Goal: Task Accomplishment & Management: Use online tool/utility

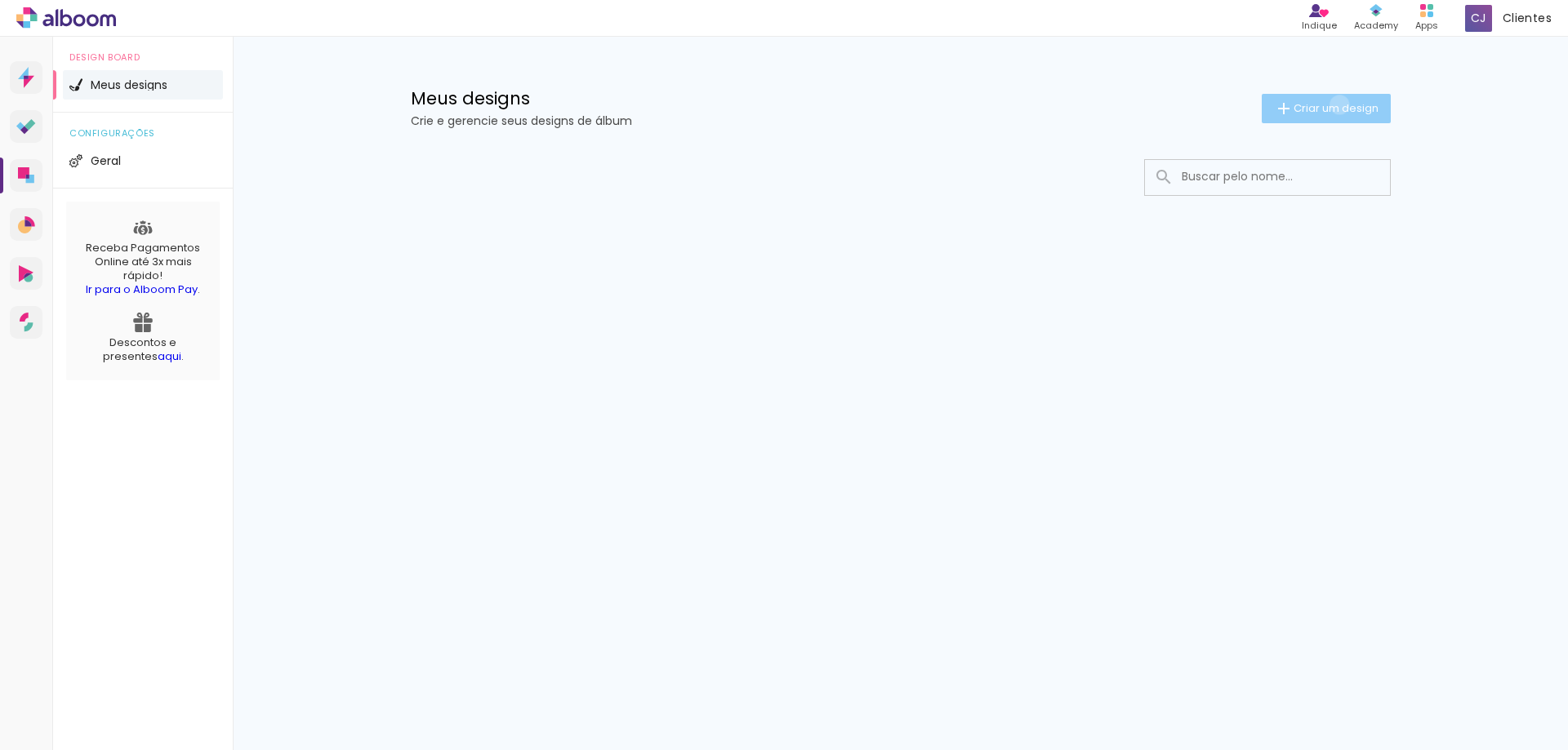
click at [1336, 104] on span "Criar um design" at bounding box center [1336, 107] width 85 height 11
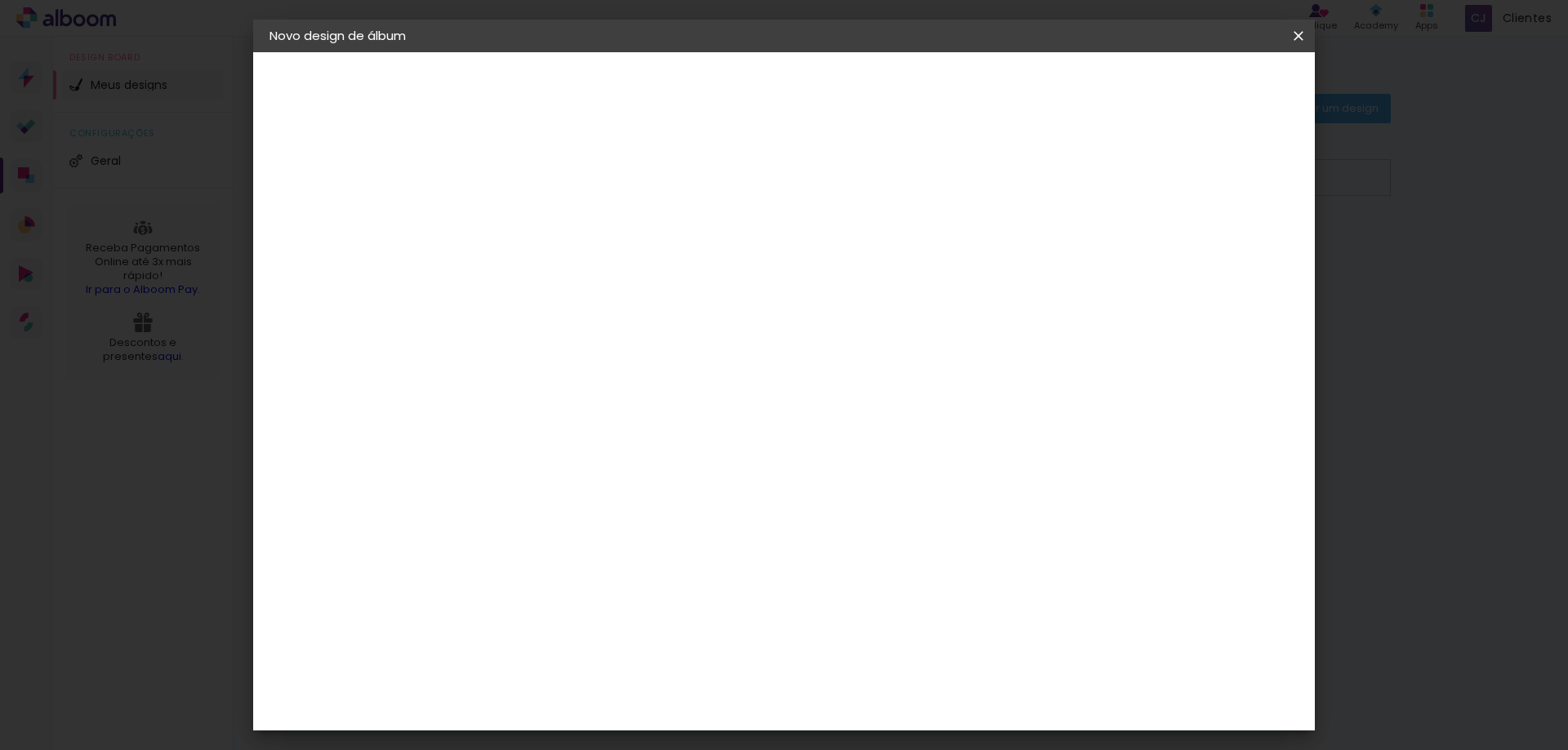
click at [536, 219] on input at bounding box center [536, 220] width 0 height 25
type input "Rayani"
type paper-input "Rayani"
click at [0, 0] on slot "Avançar" at bounding box center [0, 0] width 0 height 0
click at [601, 508] on div "Albumaster" at bounding box center [564, 507] width 76 height 13
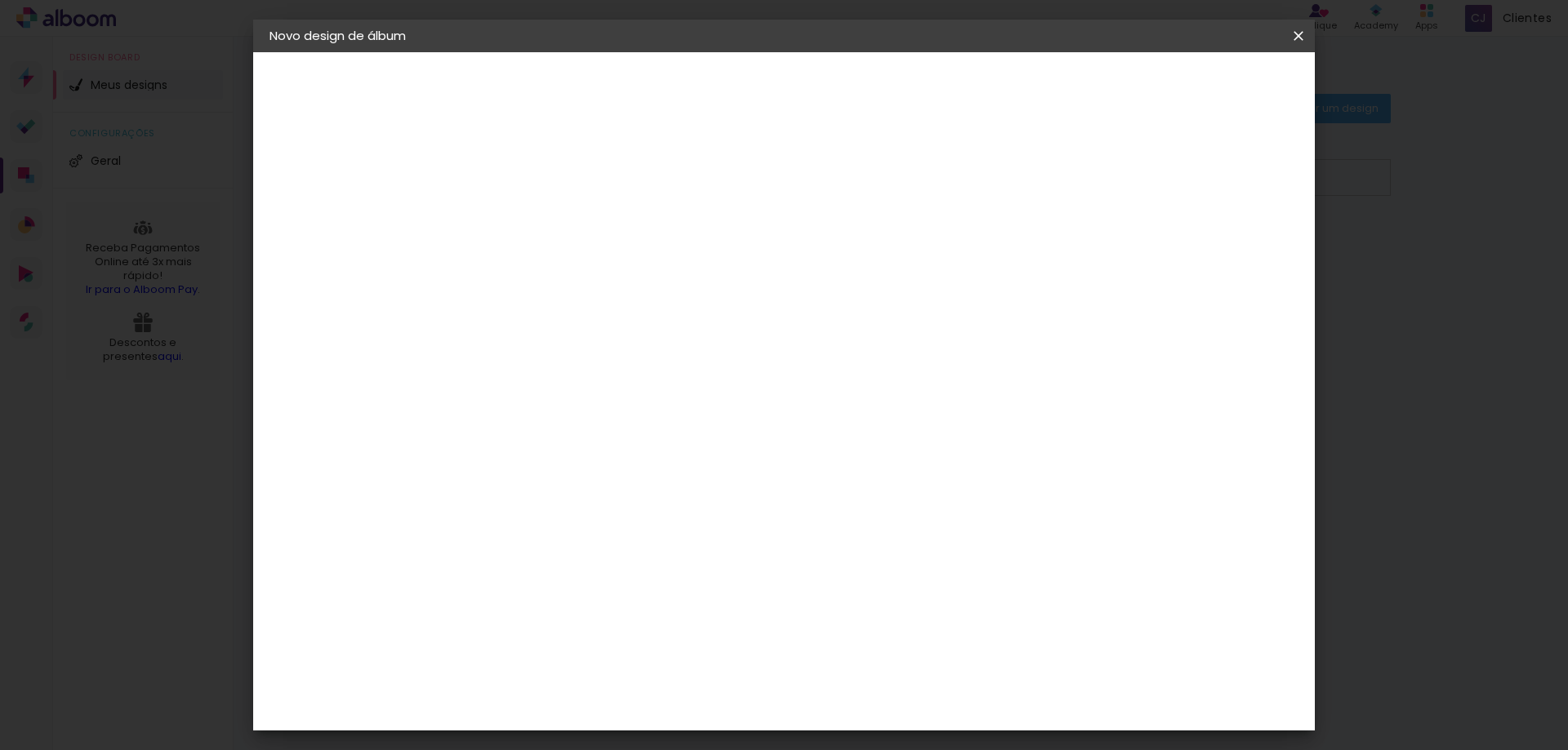
click at [866, 67] on header "Fornecedor Escolha um fornecedor ou avance com o tamanho livre. Voltar Avançar" at bounding box center [666, 102] width 401 height 98
click at [842, 76] on paper-button "Avançar" at bounding box center [802, 86] width 80 height 27
click at [761, 607] on span "30.5 × 61 cm" at bounding box center [733, 624] width 54 height 33
click at [0, 0] on slot "Avançar" at bounding box center [0, 0] width 0 height 0
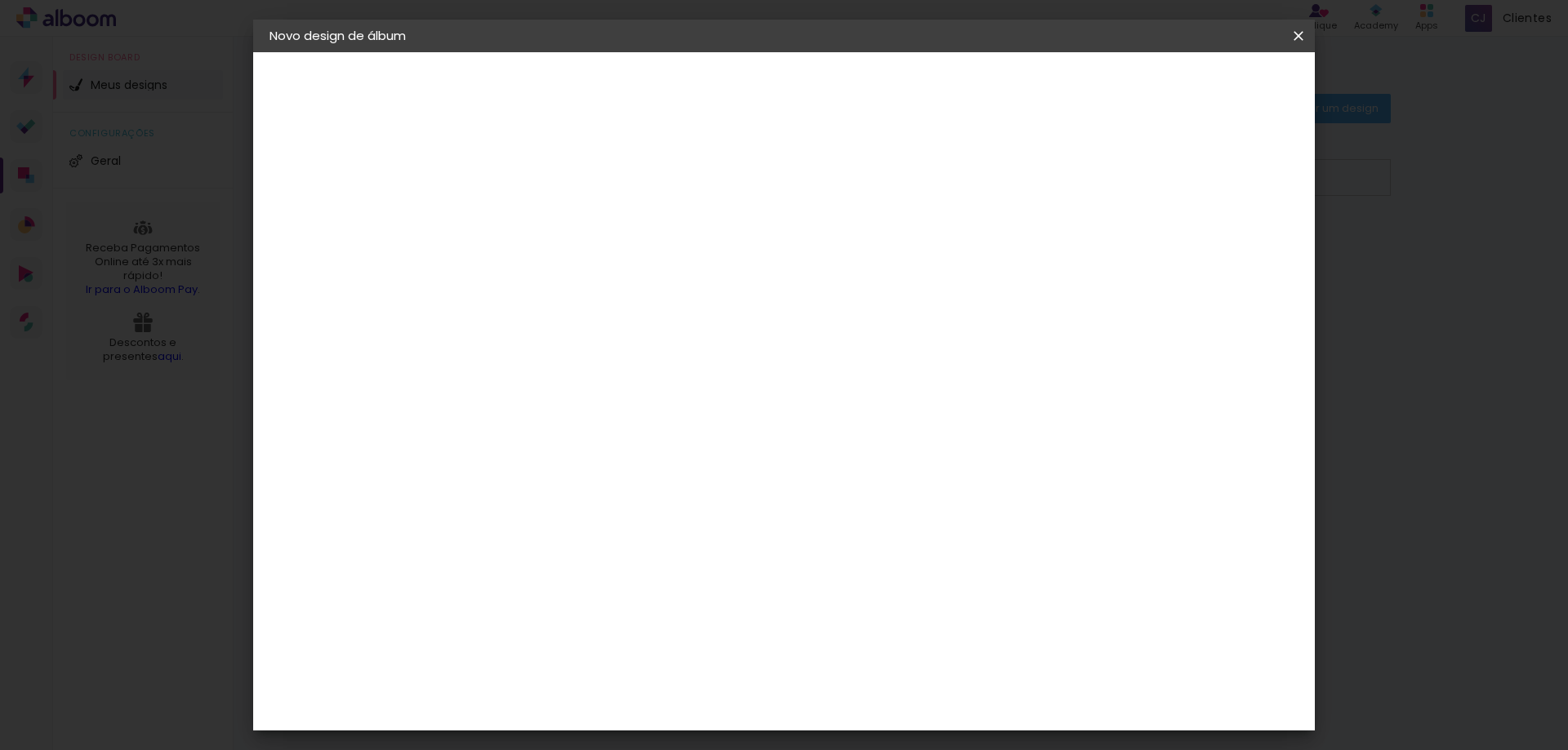
drag, startPoint x: 506, startPoint y: 179, endPoint x: 307, endPoint y: 198, distance: 199.9
click at [317, 53] on quentale-album-spec "Iniciar design Iniciar design" at bounding box center [783, 53] width 1061 height 0
type input "1"
type paper-input "1"
click at [1213, 76] on paper-button "Iniciar design" at bounding box center [1159, 86] width 107 height 27
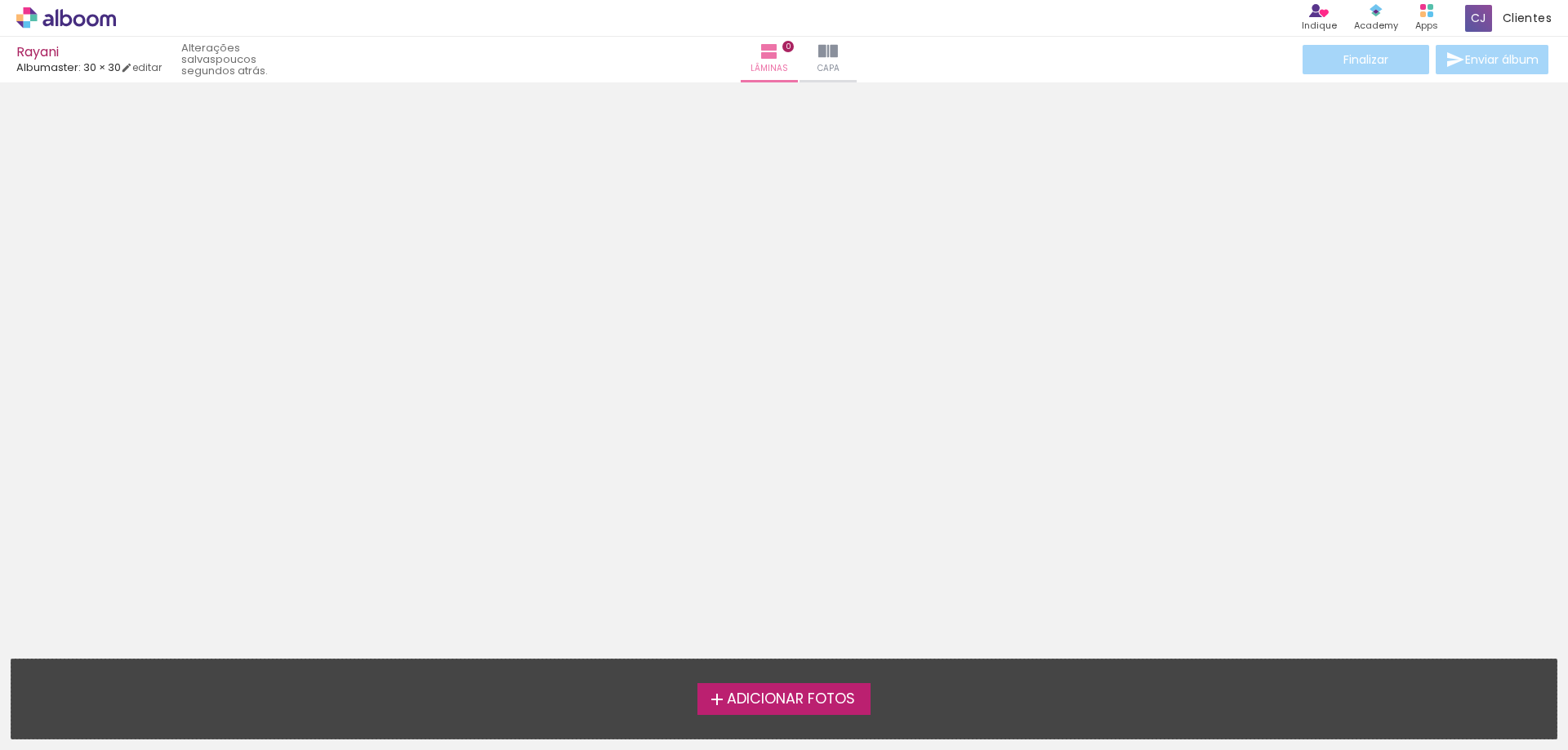
click at [786, 696] on span "Adicionar Fotos" at bounding box center [790, 699] width 128 height 15
click at [0, 0] on input "file" at bounding box center [0, 0] width 0 height 0
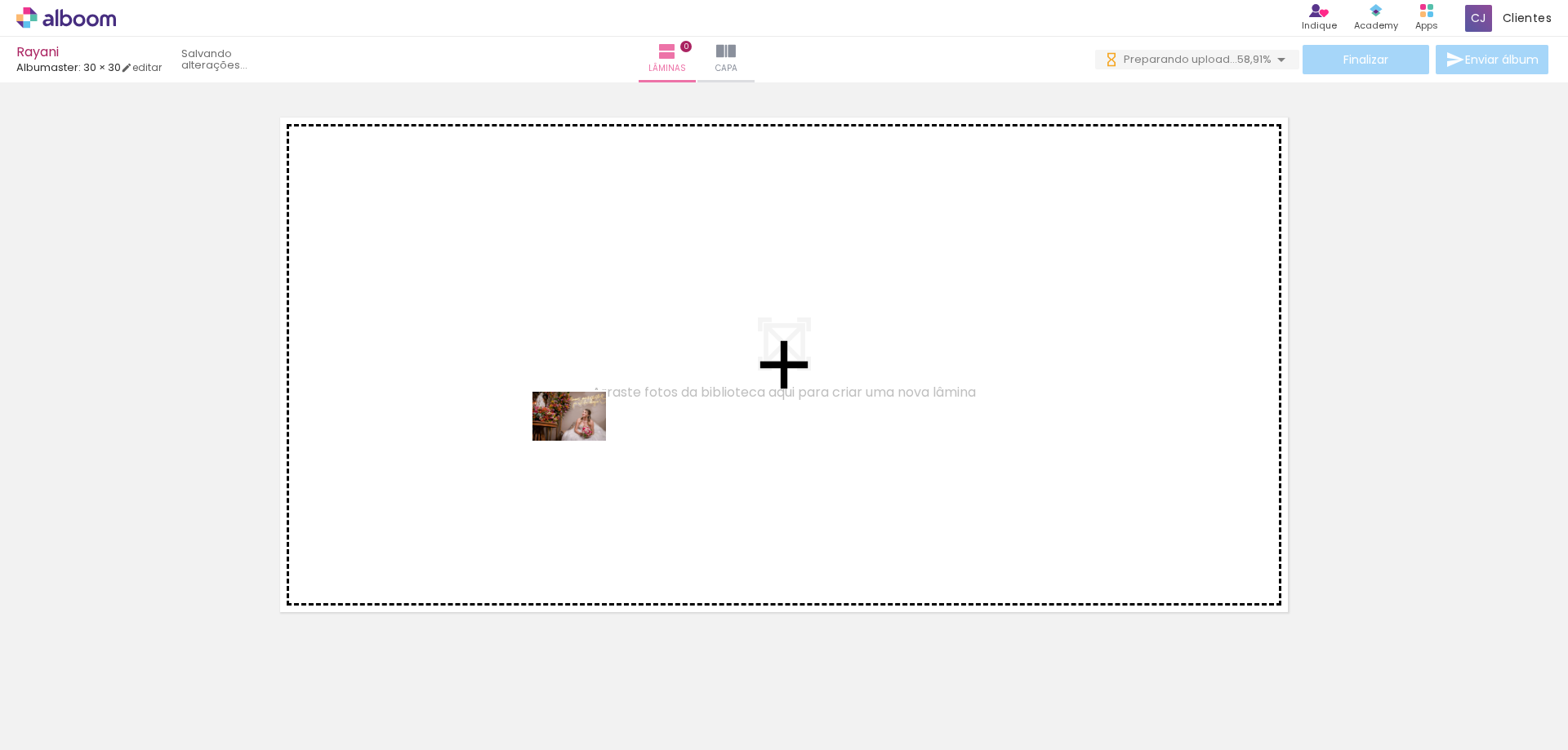
drag, startPoint x: 543, startPoint y: 701, endPoint x: 583, endPoint y: 438, distance: 266.0
click at [583, 438] on quentale-workspace at bounding box center [784, 375] width 1568 height 750
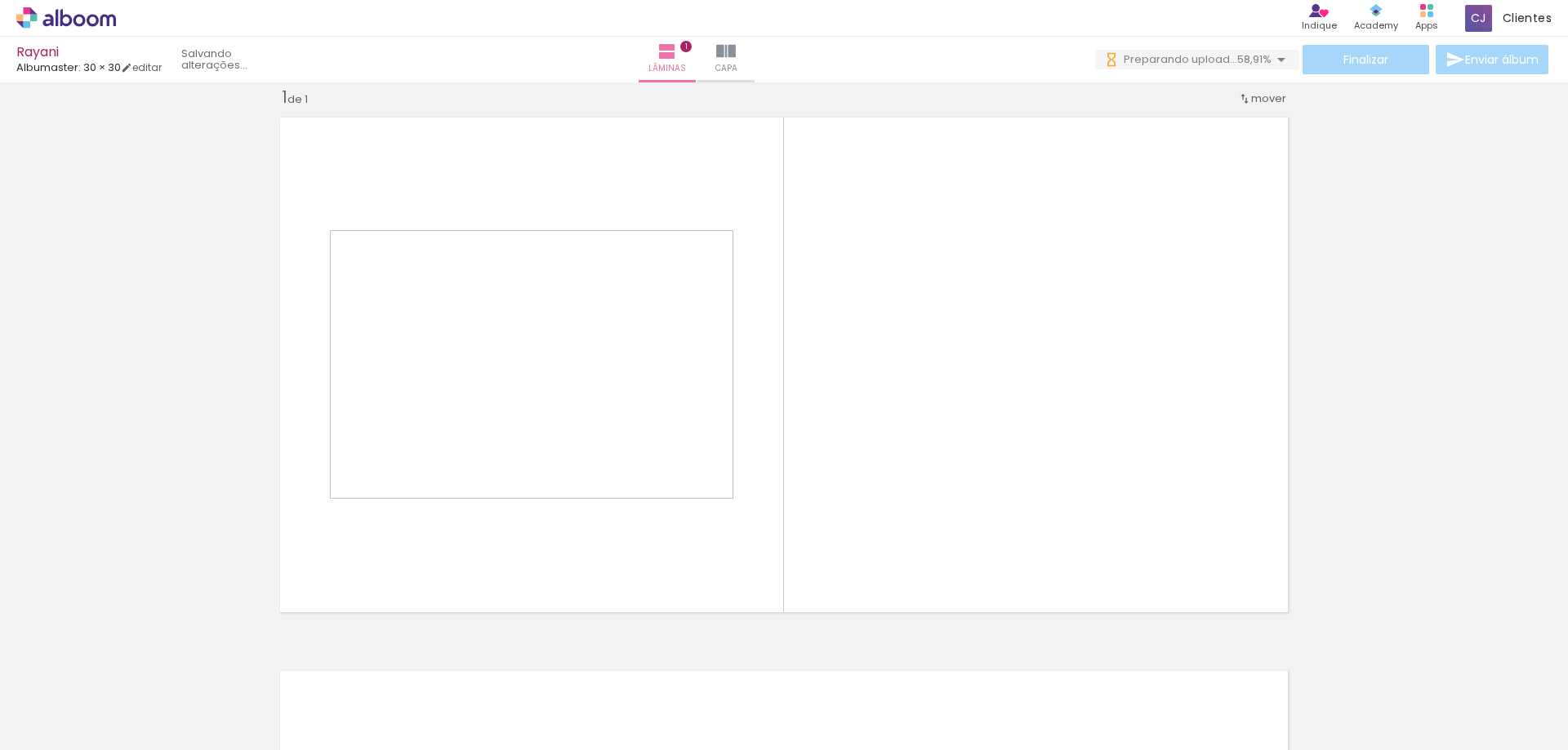
scroll to position [21, 0]
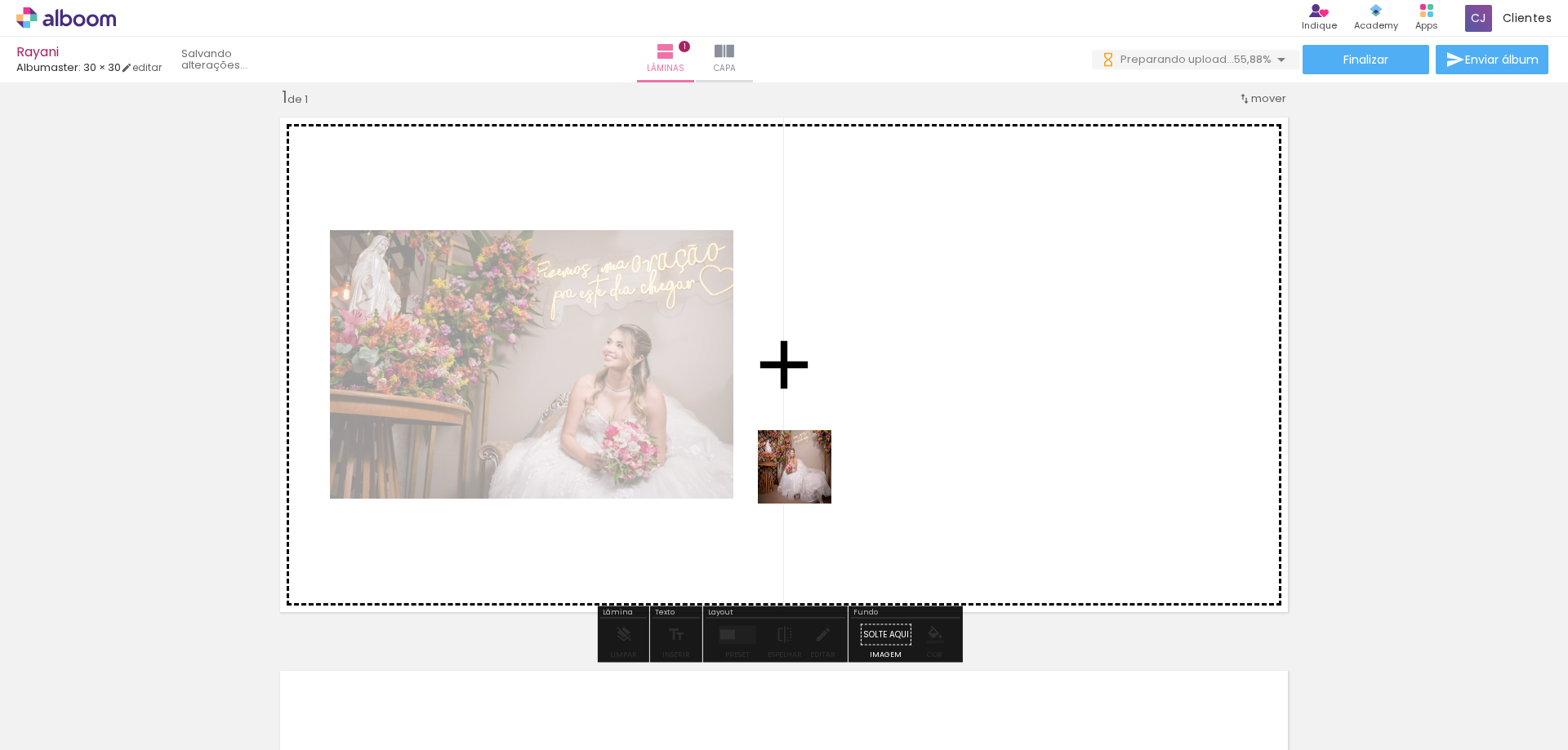
drag, startPoint x: 457, startPoint y: 693, endPoint x: 971, endPoint y: 411, distance: 586.3
click at [971, 411] on quentale-workspace at bounding box center [784, 375] width 1568 height 750
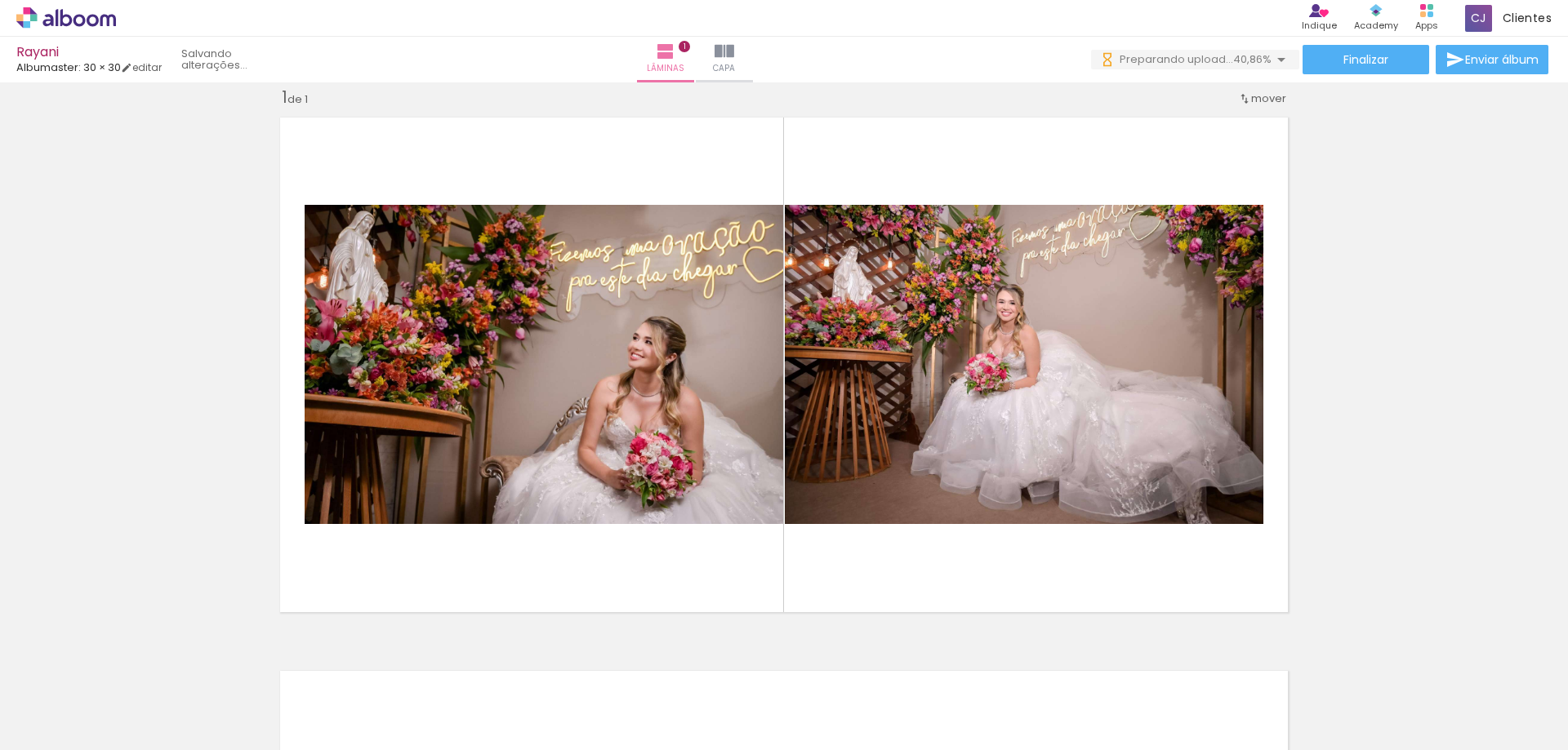
scroll to position [0, 0]
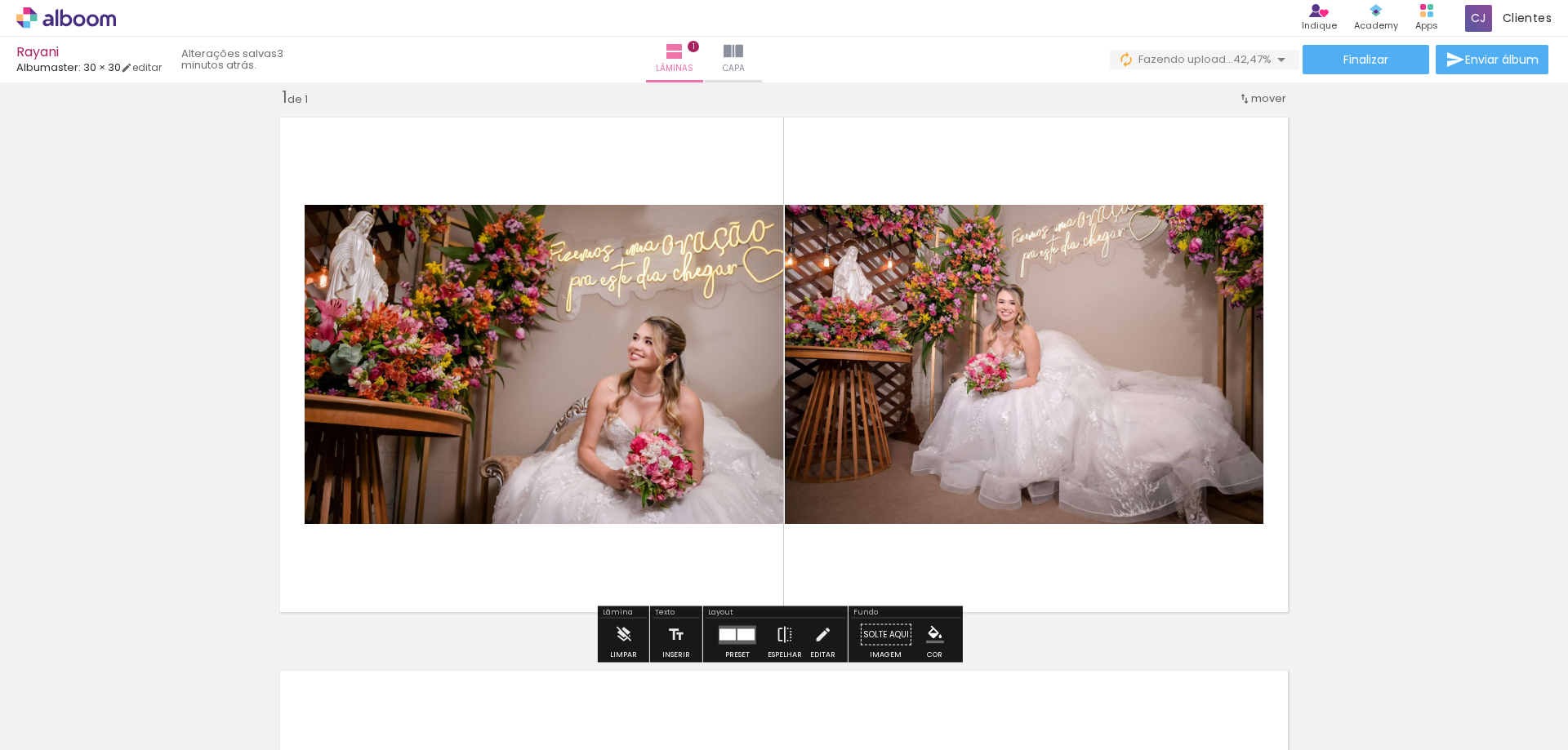
click at [1507, 472] on div "Inserir lâmina 1 de 1" at bounding box center [784, 621] width 1568 height 1108
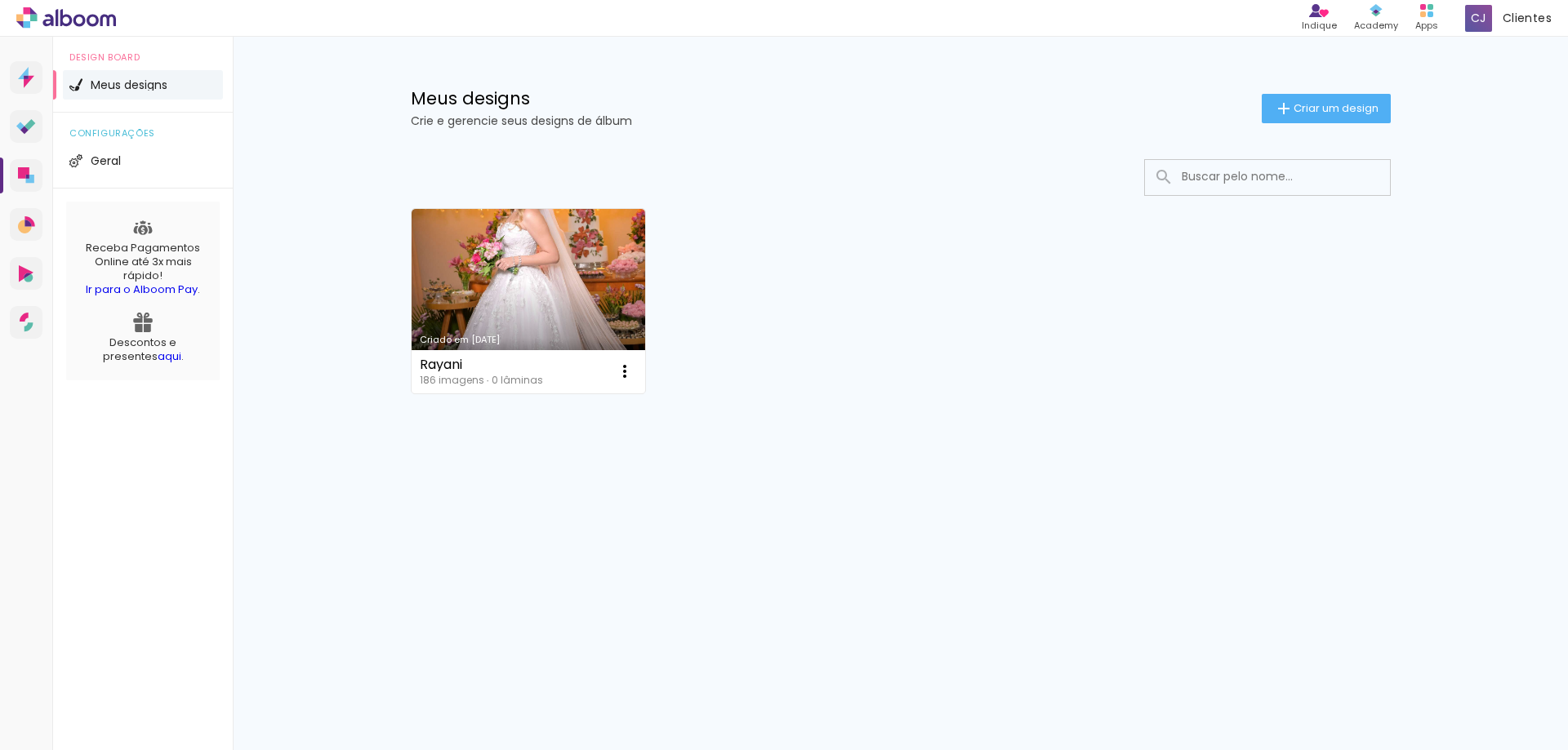
click at [509, 265] on link "Criado em 01/09/25" at bounding box center [528, 301] width 234 height 185
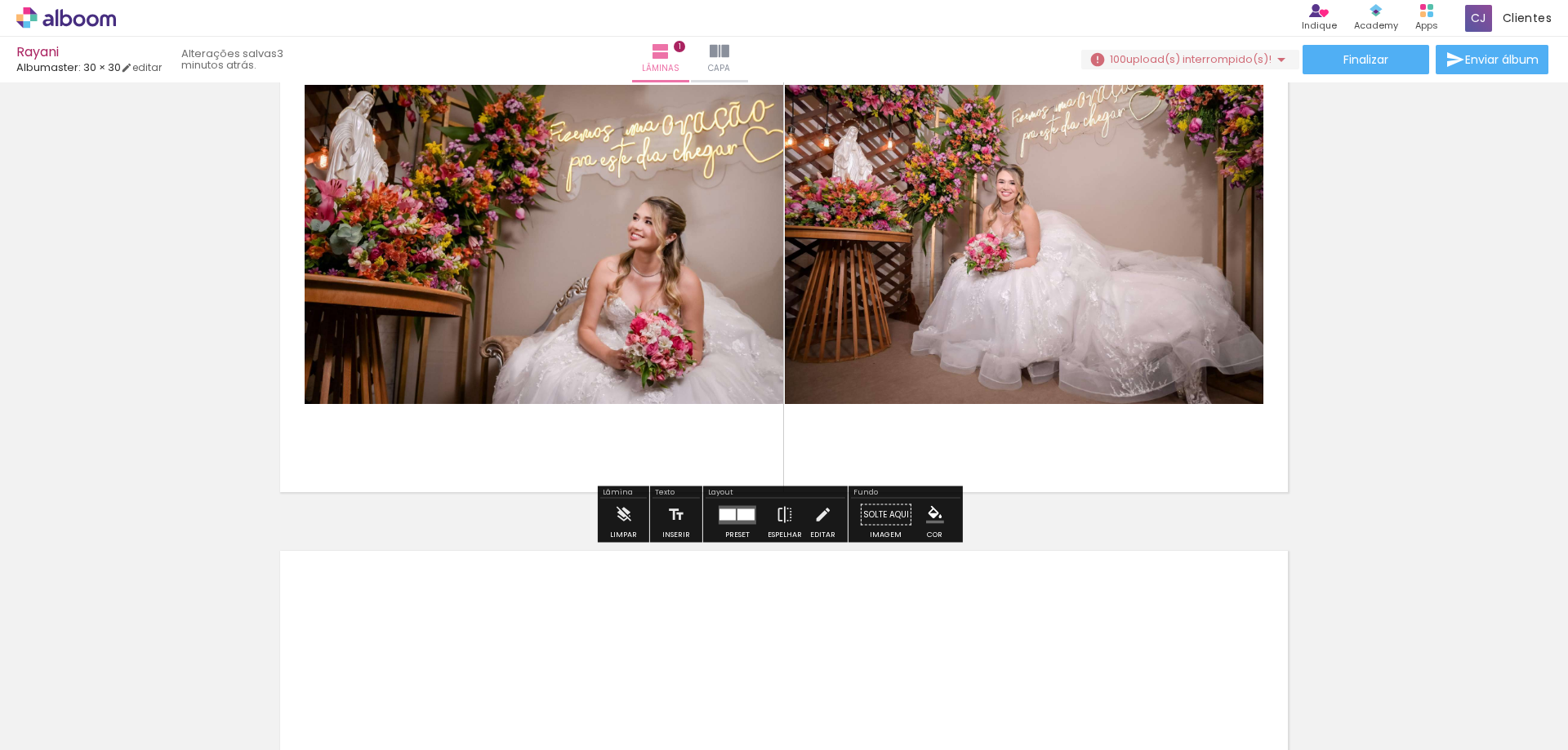
scroll to position [163, 0]
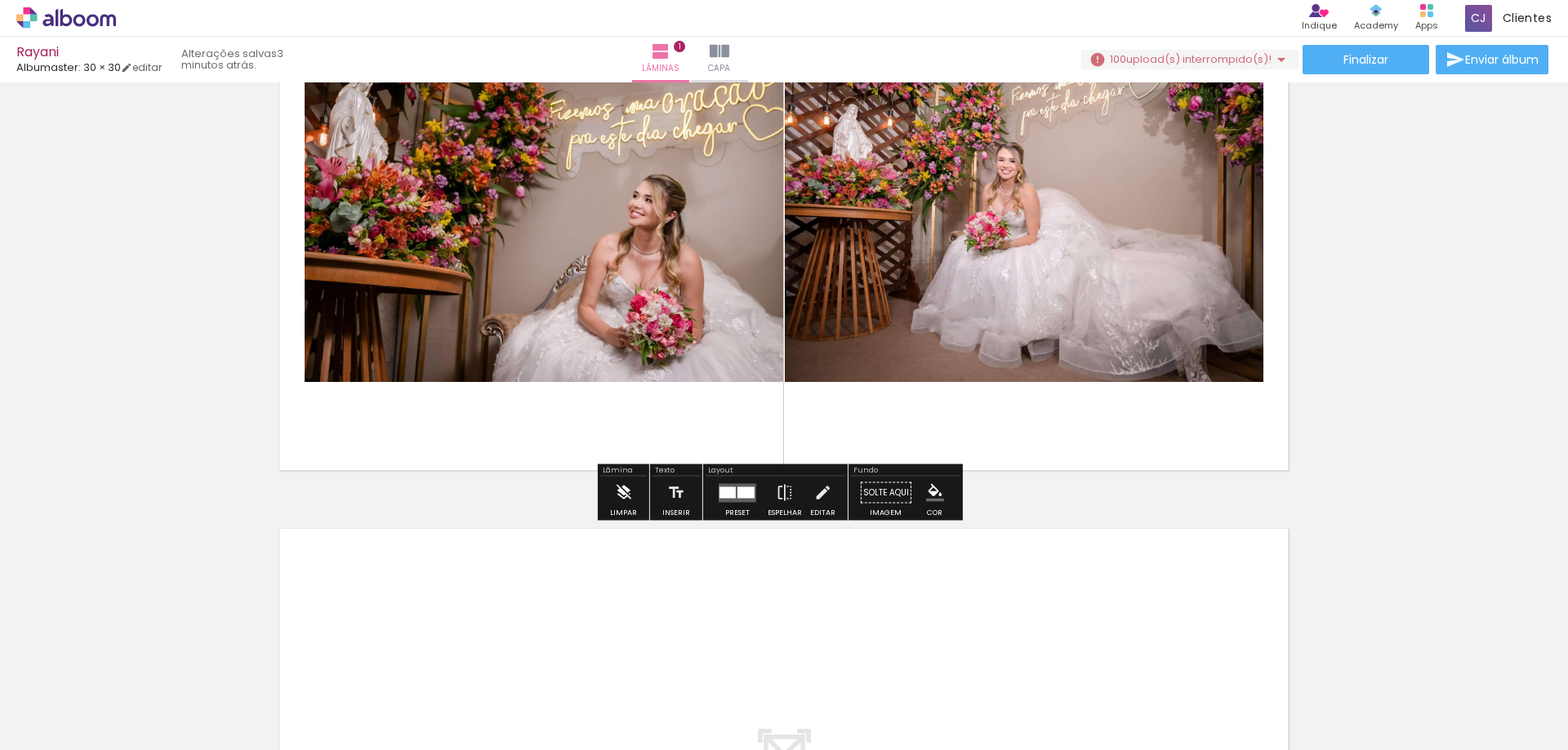
click at [617, 494] on iron-icon at bounding box center [623, 492] width 18 height 32
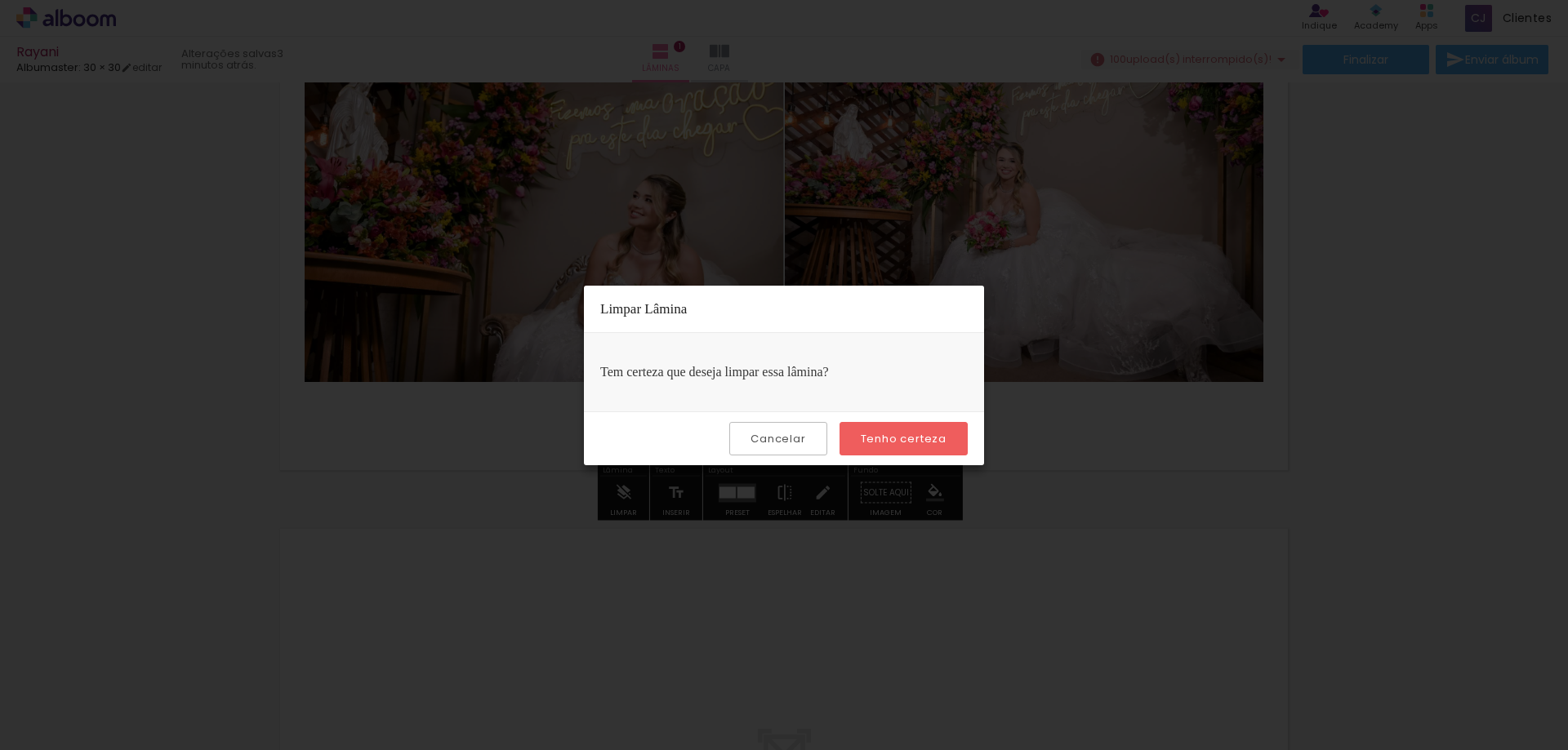
click at [0, 0] on slot "Tenho certeza" at bounding box center [0, 0] width 0 height 0
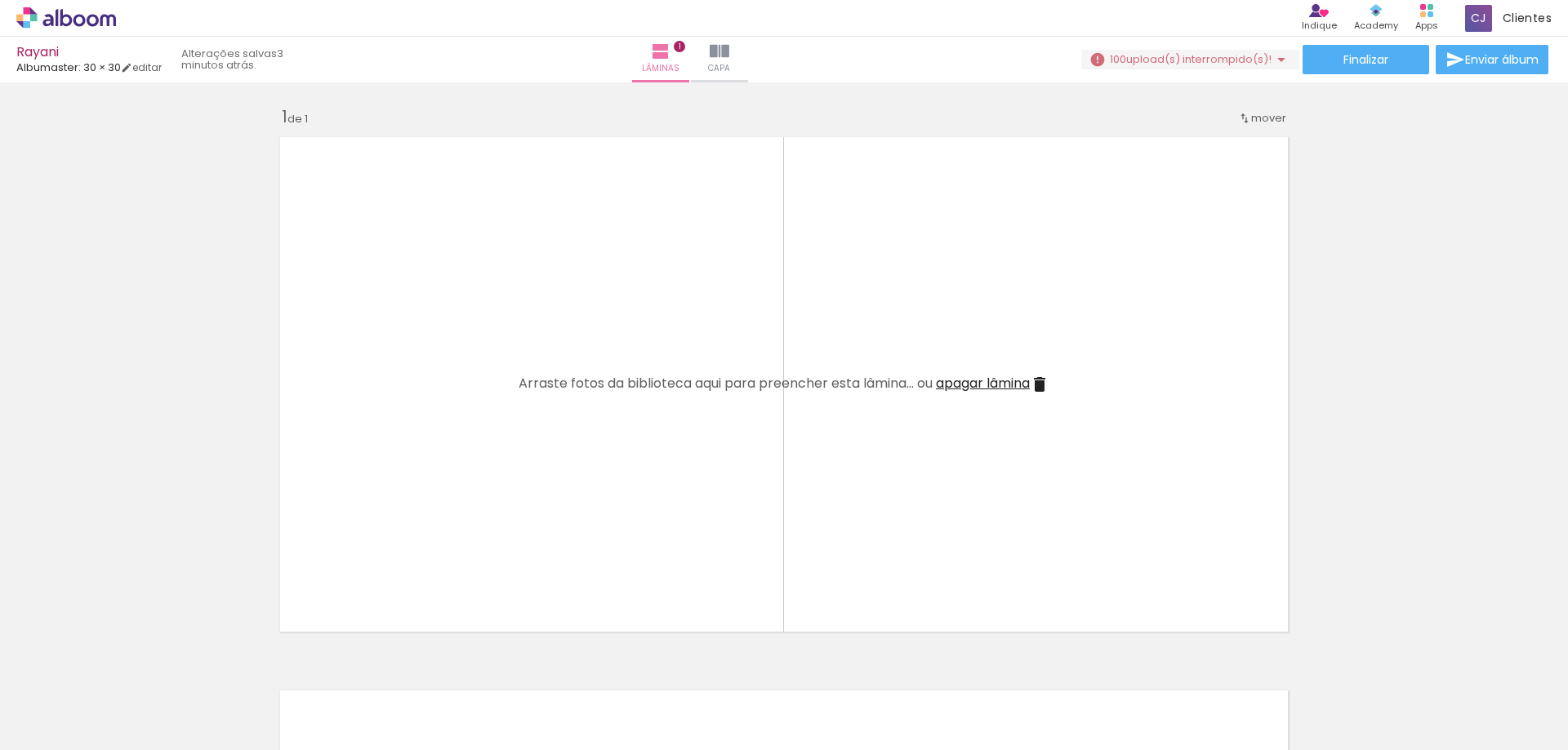
scroll to position [0, 0]
click at [994, 382] on span "apagar lâmina" at bounding box center [982, 385] width 94 height 19
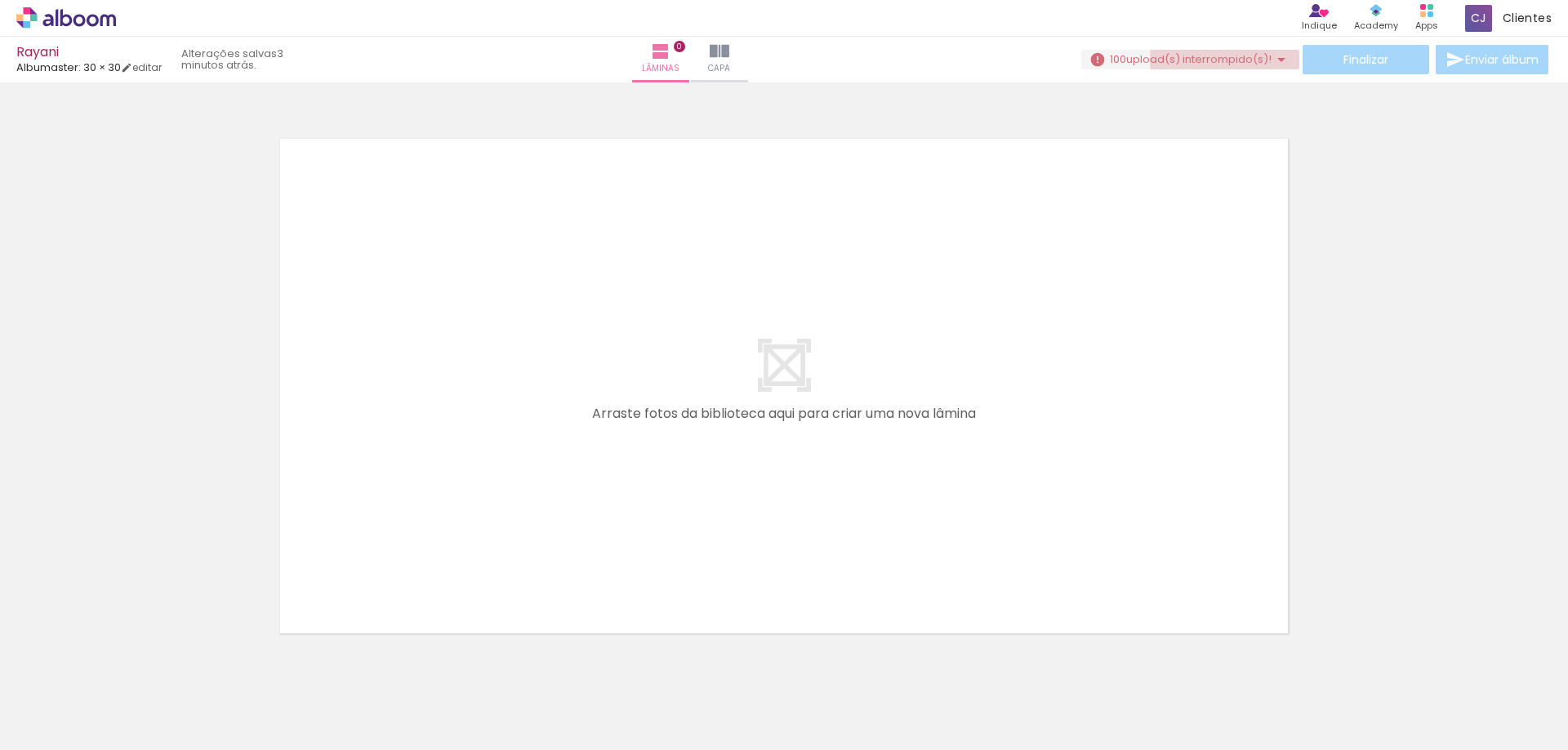
click at [1222, 59] on span "upload(s) interrompido(s)!" at bounding box center [1198, 60] width 145 height 16
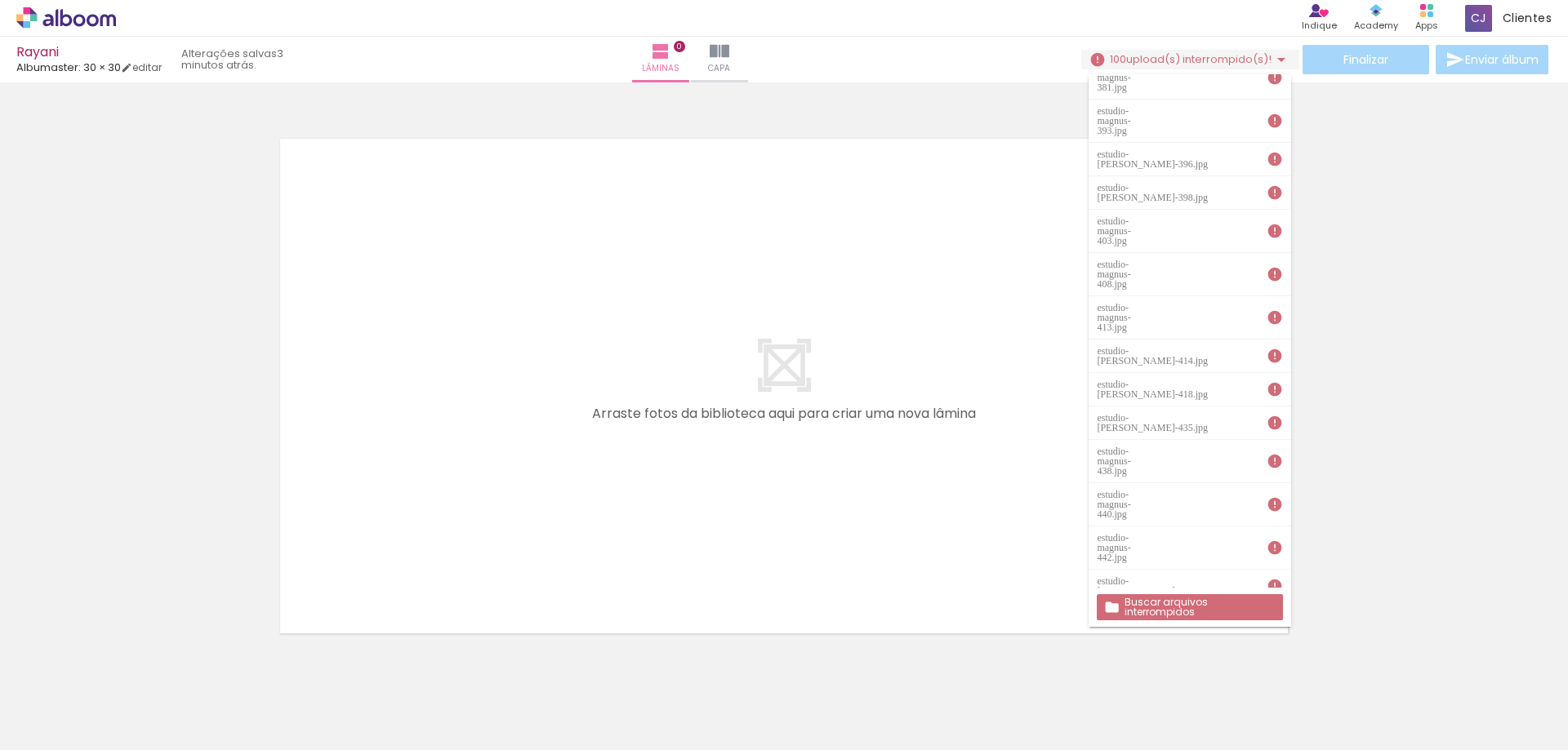
scroll to position [816, 0]
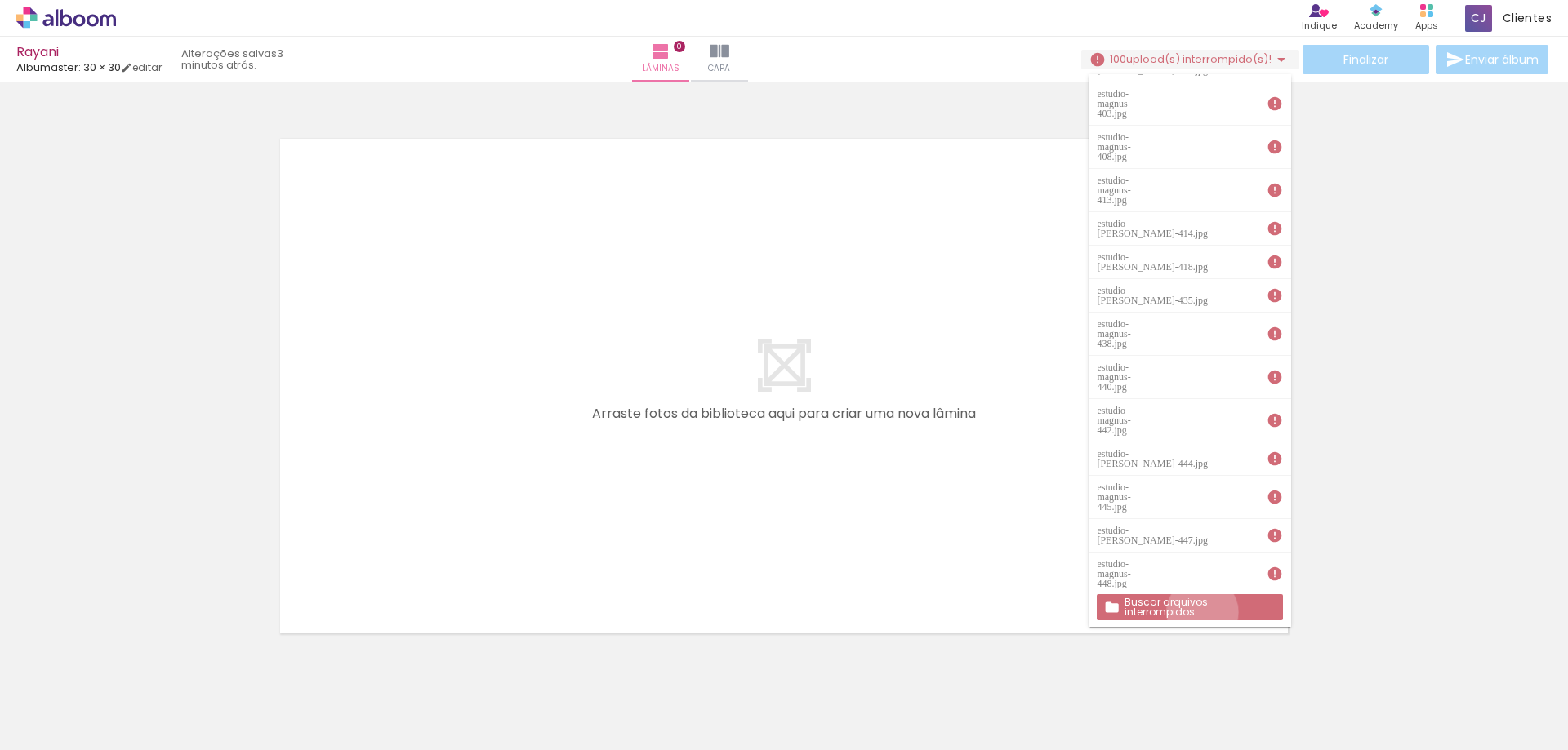
click at [1203, 612] on paper-button "Buscar arquivos interrompidos" at bounding box center [1189, 607] width 186 height 26
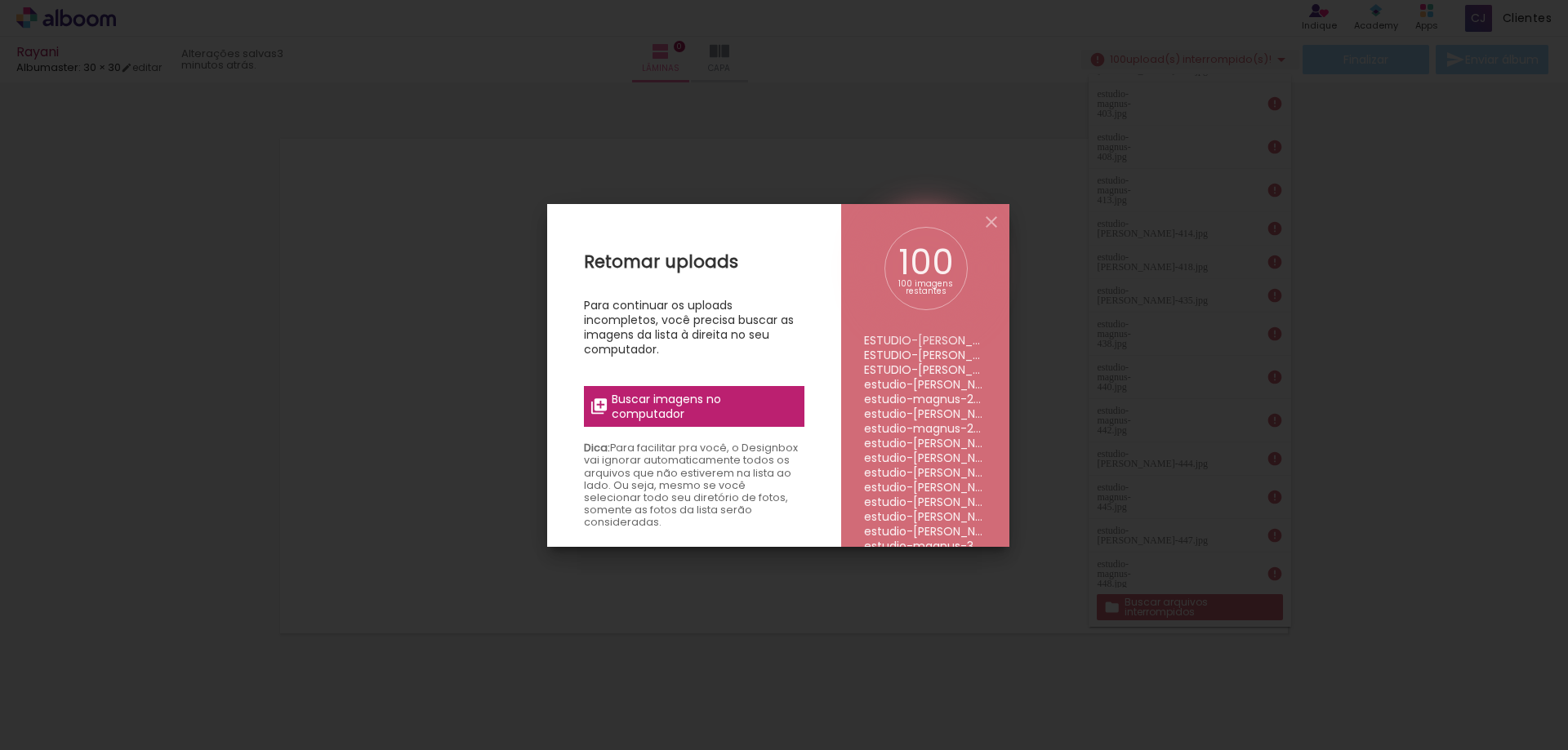
click at [655, 401] on span "Buscar imagens no computador" at bounding box center [702, 406] width 182 height 29
click at [0, 0] on input "file" at bounding box center [0, 0] width 0 height 0
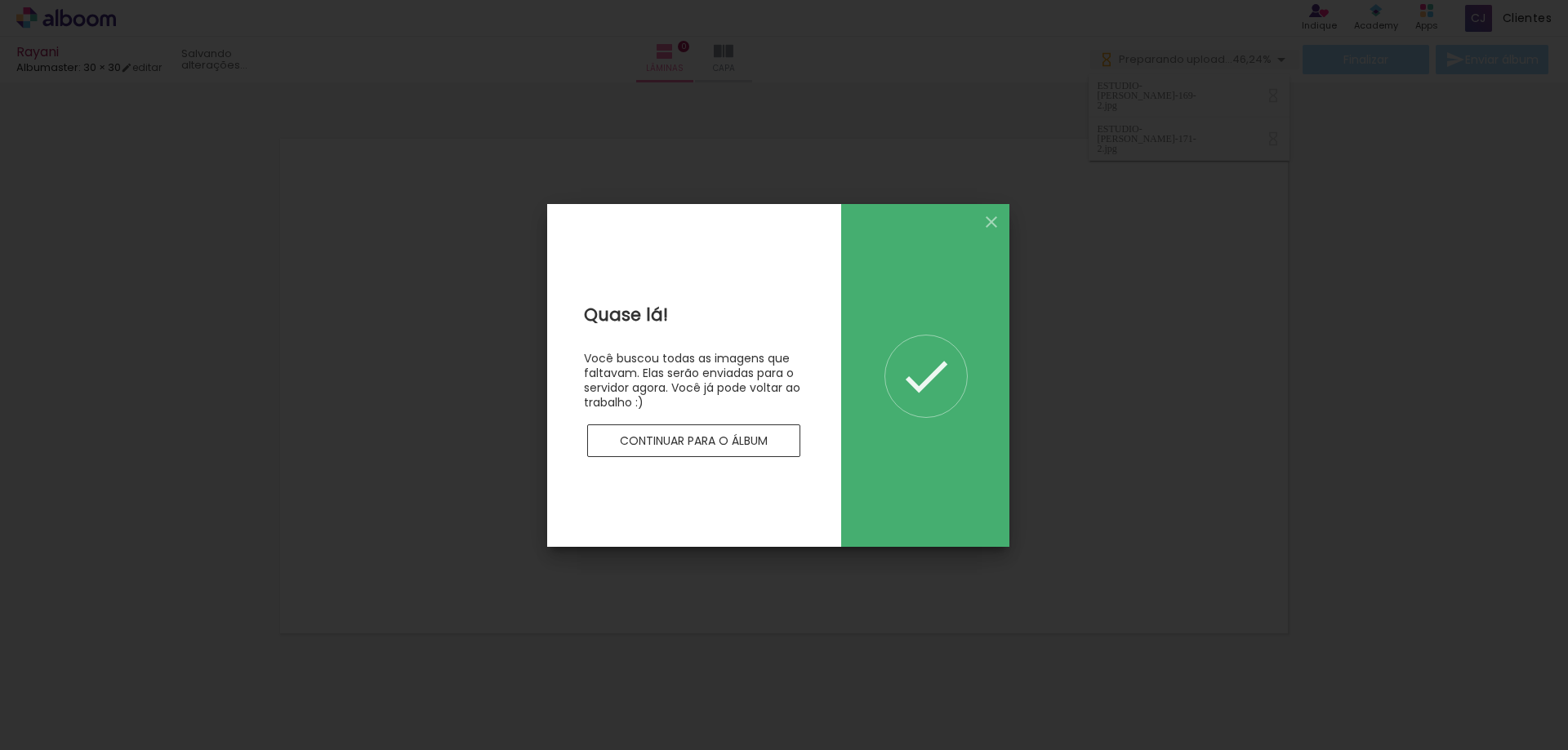
scroll to position [0, 0]
click at [0, 0] on slot "Continuar para o álbum" at bounding box center [0, 0] width 0 height 0
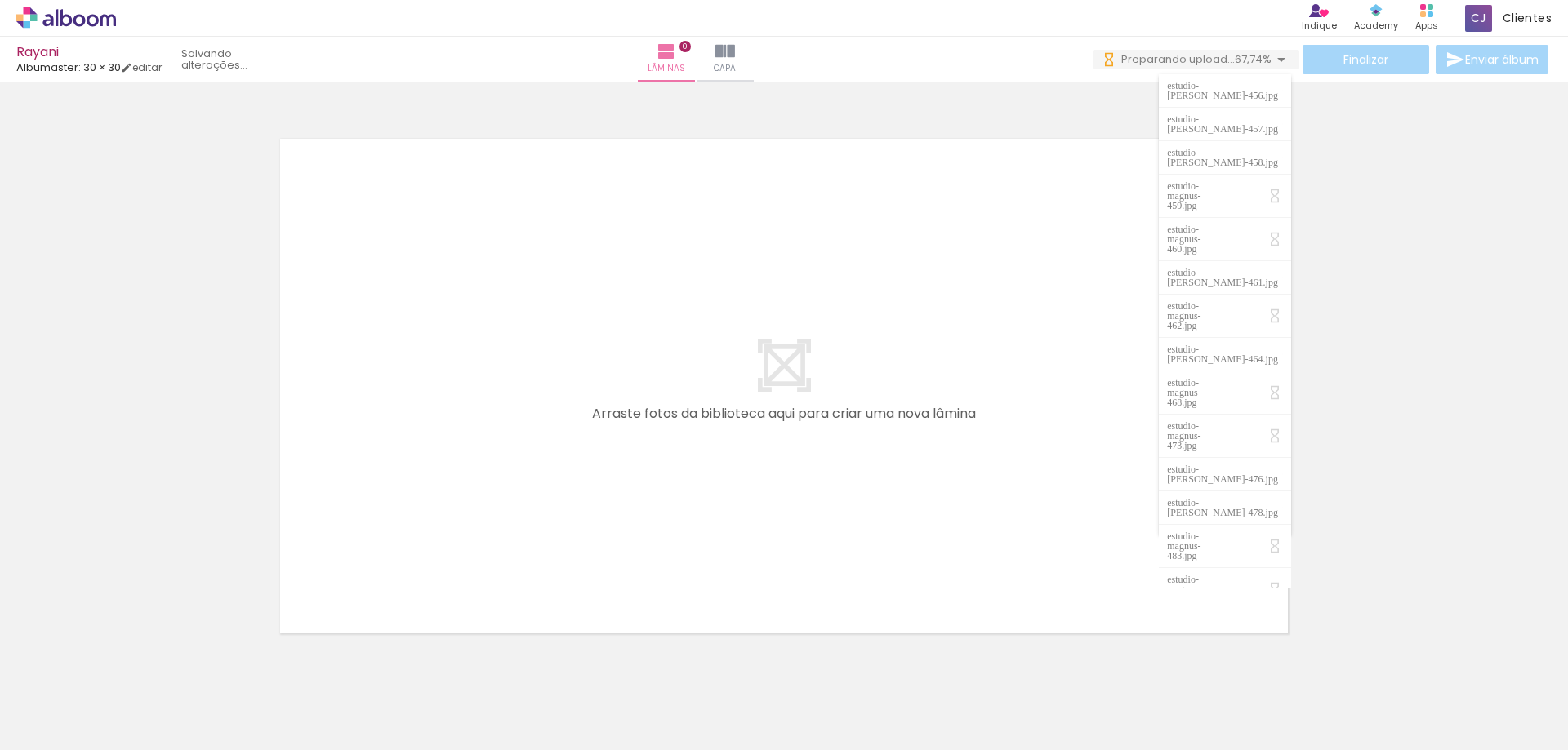
scroll to position [0, 15578]
click at [1395, 350] on div at bounding box center [784, 365] width 1568 height 555
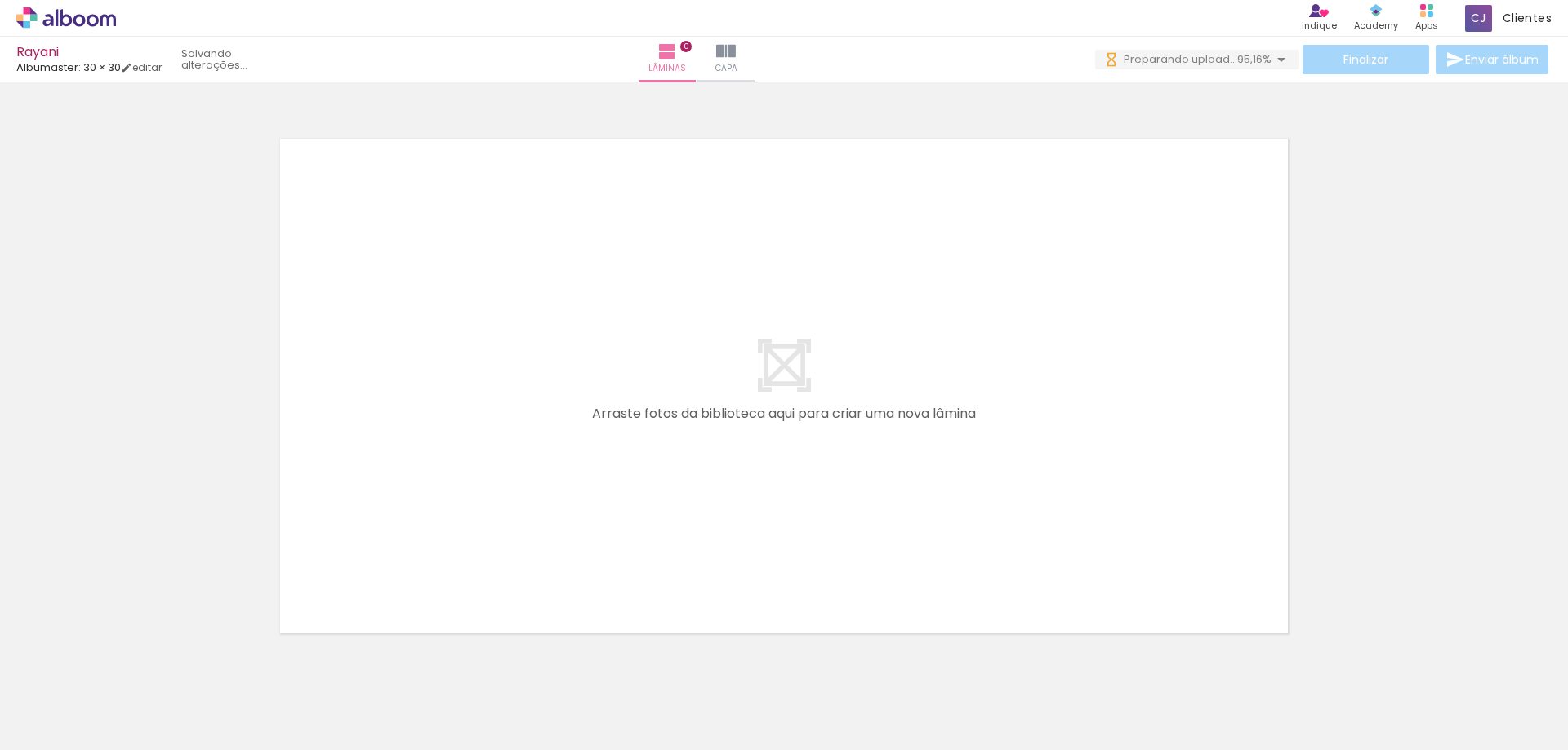
scroll to position [0, 0]
